Goal: Task Accomplishment & Management: Use online tool/utility

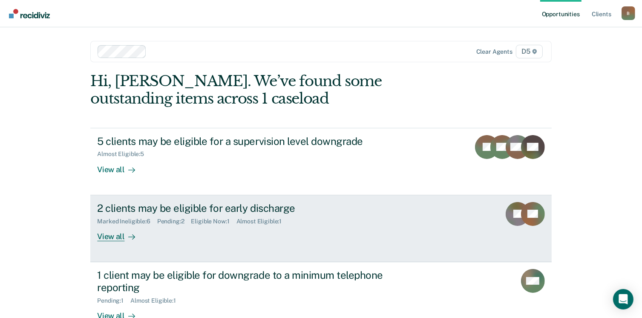
click at [114, 238] on div "View all" at bounding box center [121, 232] width 48 height 17
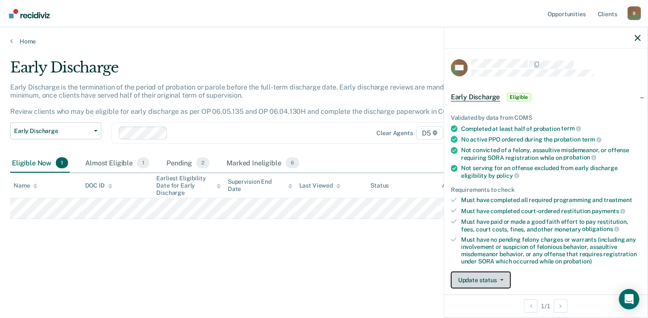
click at [475, 279] on button "Update status" at bounding box center [481, 279] width 60 height 17
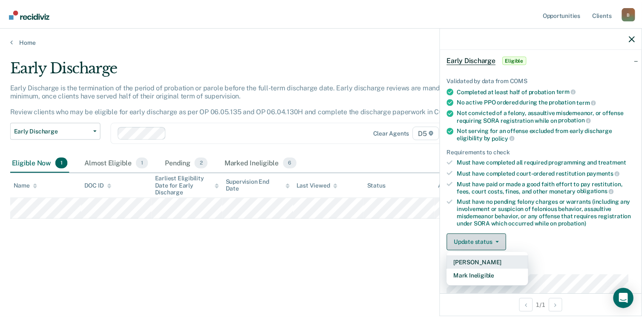
scroll to position [52, 0]
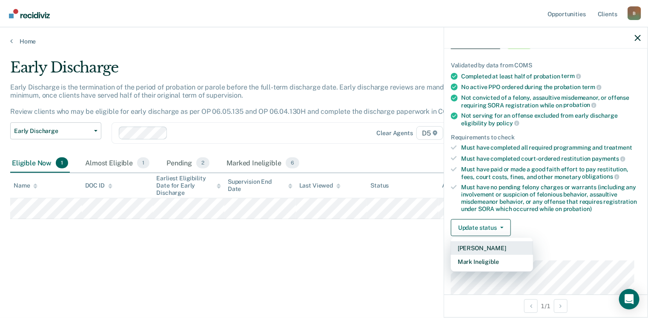
click at [486, 242] on button "[PERSON_NAME]" at bounding box center [492, 248] width 82 height 14
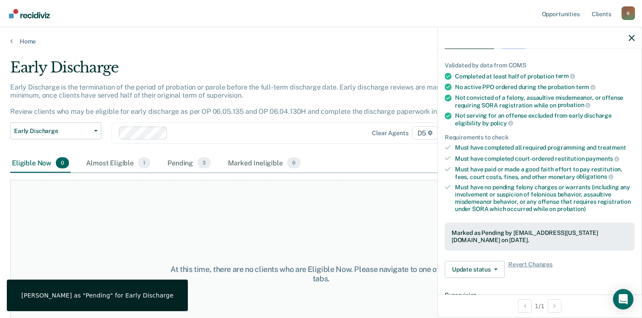
click at [9, 40] on div "Home" at bounding box center [321, 36] width 642 height 18
click at [9, 39] on div "Home" at bounding box center [321, 36] width 642 height 18
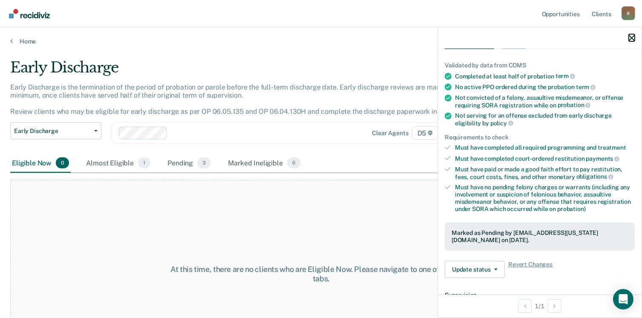
click at [630, 37] on icon "button" at bounding box center [632, 38] width 6 height 6
